Goal: Use online tool/utility: Utilize a website feature to perform a specific function

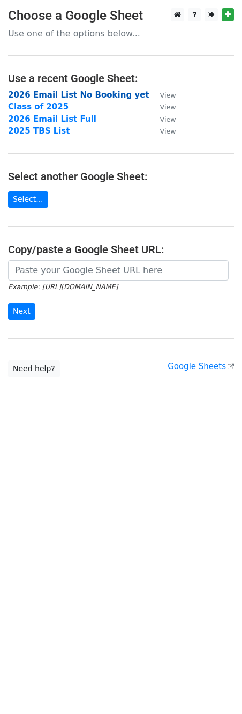
click at [92, 94] on strong "2026 Email List No Booking yet" at bounding box center [79, 95] width 142 height 10
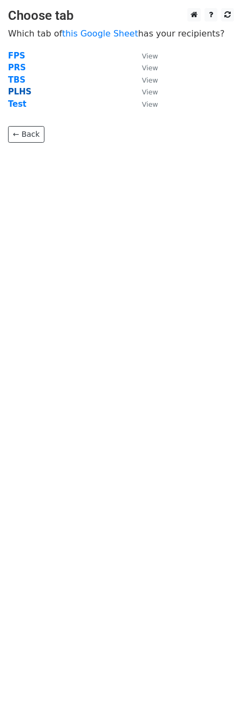
click at [22, 91] on strong "PLHS" at bounding box center [20, 92] width 24 height 10
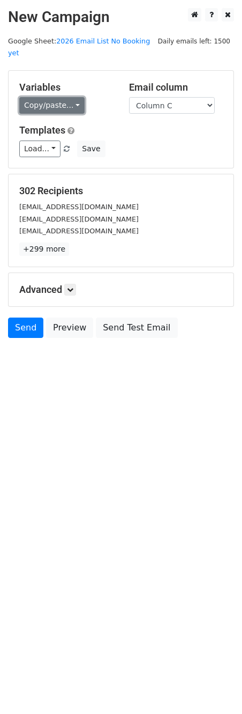
click at [68, 97] on link "Copy/paste..." at bounding box center [51, 105] width 65 height 17
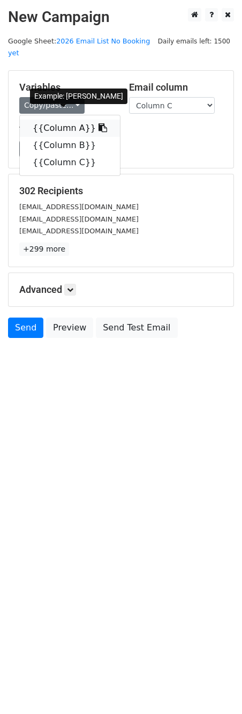
click at [99, 123] on icon at bounding box center [103, 127] width 9 height 9
